Goal: Task Accomplishment & Management: Use online tool/utility

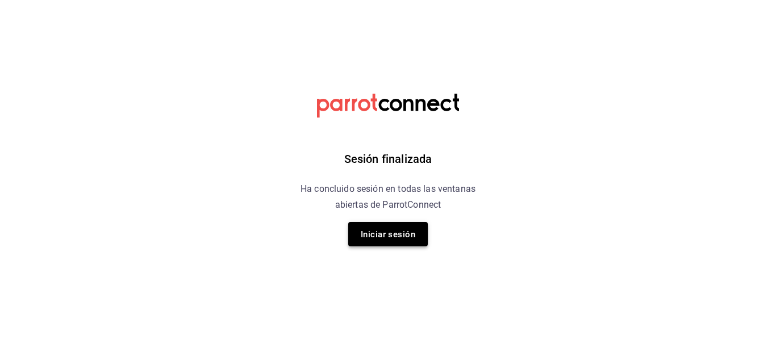
click at [375, 238] on font "Iniciar sesión" at bounding box center [388, 234] width 55 height 10
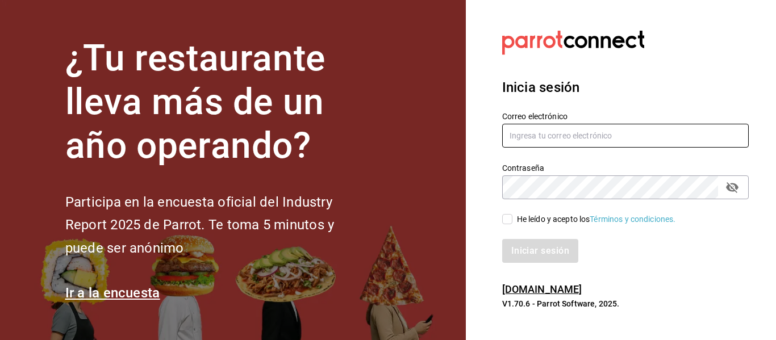
type input "[EMAIL_ADDRESS][DOMAIN_NAME]"
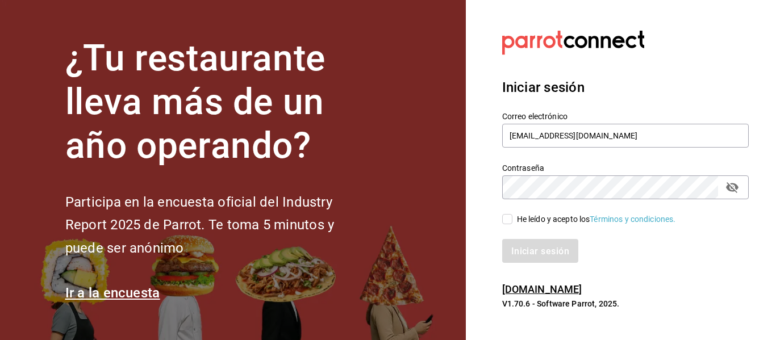
click at [506, 219] on input "He leído y acepto los Términos y condiciones." at bounding box center [507, 219] width 10 height 10
checkbox input "true"
click at [531, 247] on font "Iniciar sesión" at bounding box center [541, 250] width 58 height 11
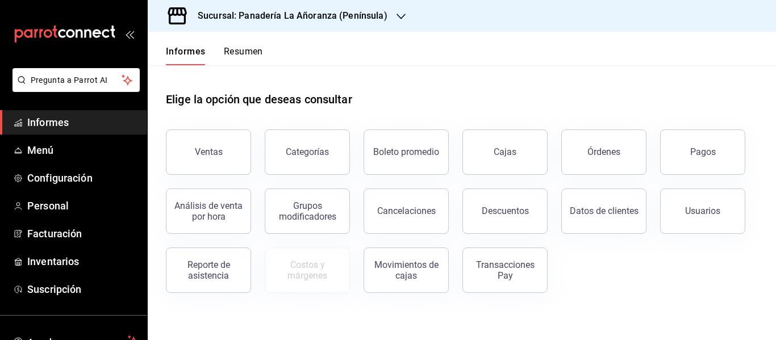
click at [398, 12] on icon "button" at bounding box center [400, 16] width 9 height 9
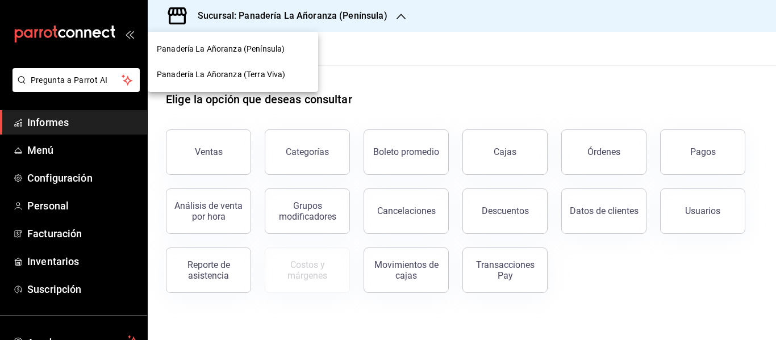
click at [273, 74] on font "Panadería La Añoranza (Terra Viva)" at bounding box center [221, 74] width 128 height 9
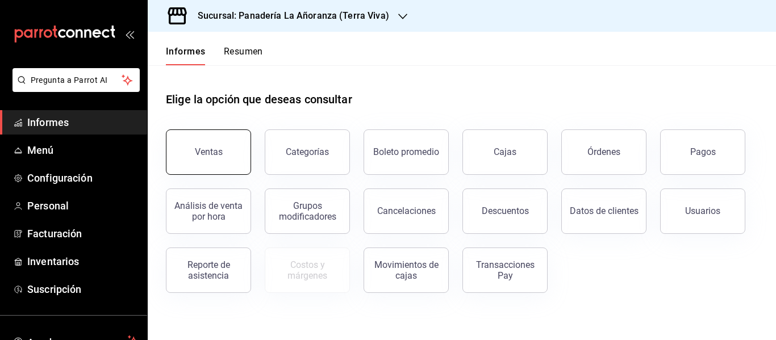
click at [213, 156] on font "Ventas" at bounding box center [209, 152] width 28 height 11
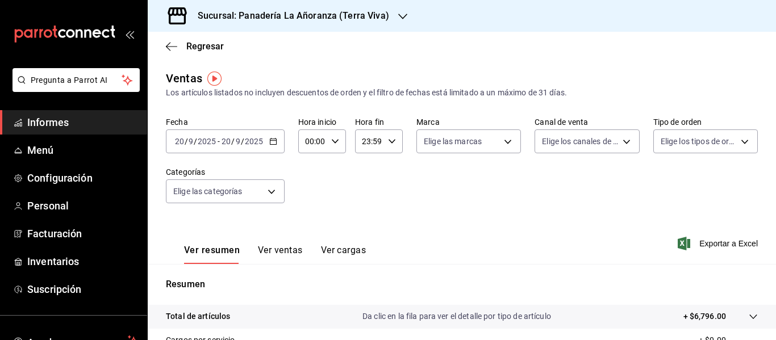
click at [286, 249] on font "Ver ventas" at bounding box center [280, 250] width 45 height 11
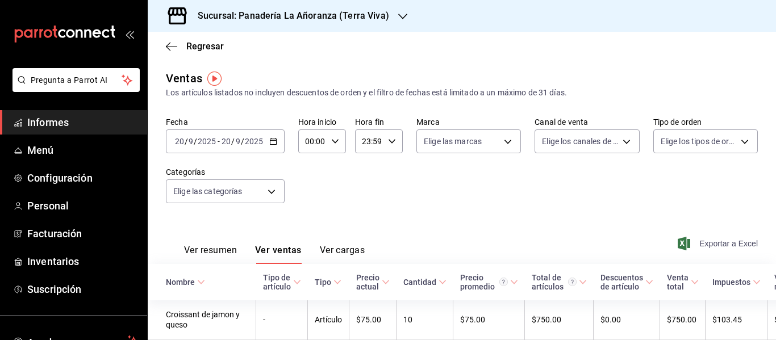
click at [703, 239] on span "Exportar a Excel" at bounding box center [719, 244] width 78 height 14
click at [398, 20] on icon "button" at bounding box center [402, 16] width 9 height 9
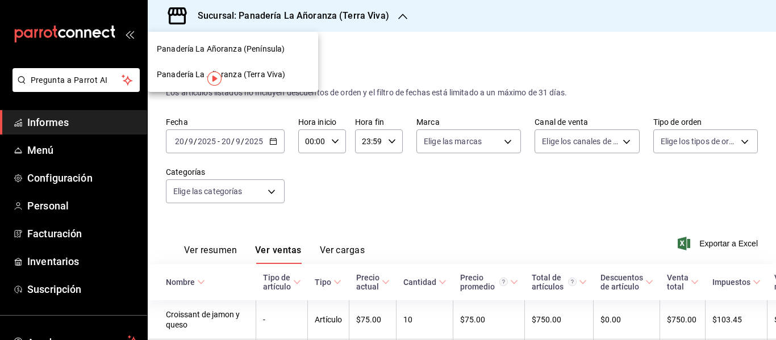
click at [287, 47] on div "Panadería La Añoranza (Península)" at bounding box center [233, 49] width 152 height 12
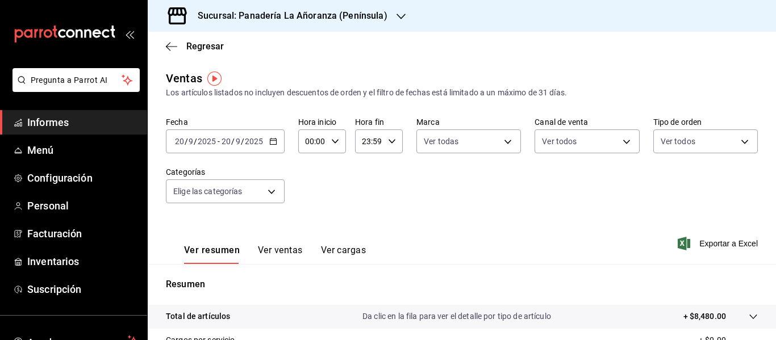
click at [286, 251] on font "Ver ventas" at bounding box center [280, 250] width 45 height 11
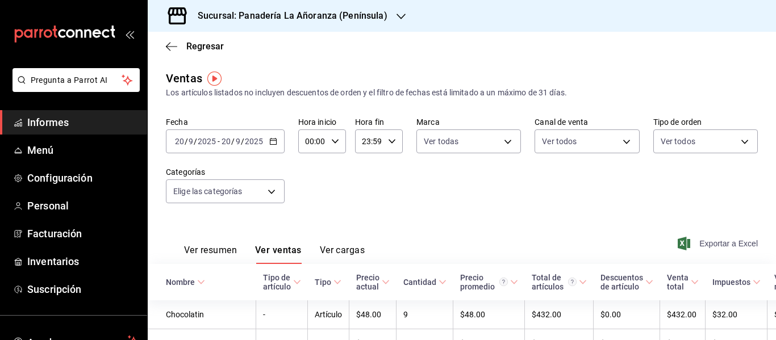
click at [709, 242] on font "Exportar a Excel" at bounding box center [728, 243] width 58 height 9
